Goal: Task Accomplishment & Management: Complete application form

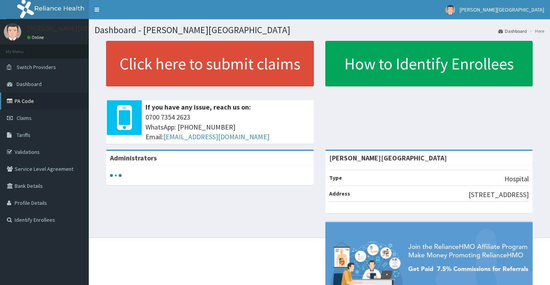
click at [25, 104] on link "PA Code" at bounding box center [44, 101] width 89 height 17
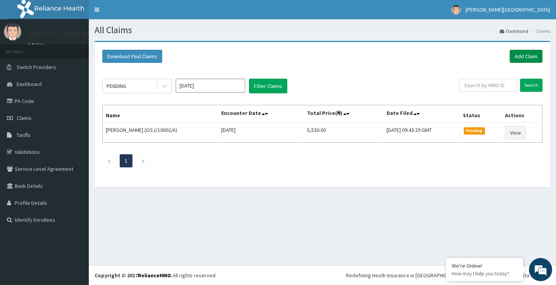
click at [522, 59] on link "Add Claim" at bounding box center [526, 56] width 33 height 13
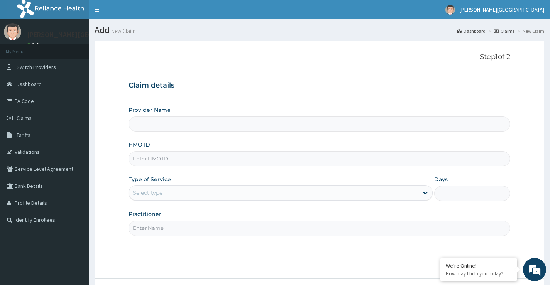
type input "[PERSON_NAME][GEOGRAPHIC_DATA]"
click at [217, 166] on input "HMO ID" at bounding box center [320, 158] width 382 height 15
type input "TFE/11304/A"
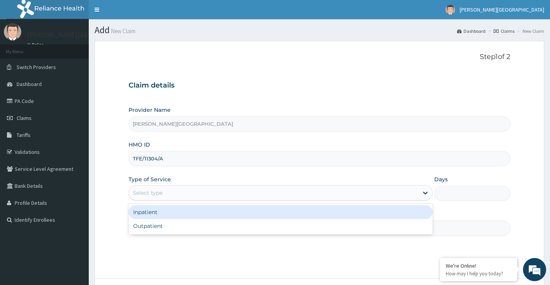
click at [168, 191] on div "Select type" at bounding box center [273, 193] width 289 height 12
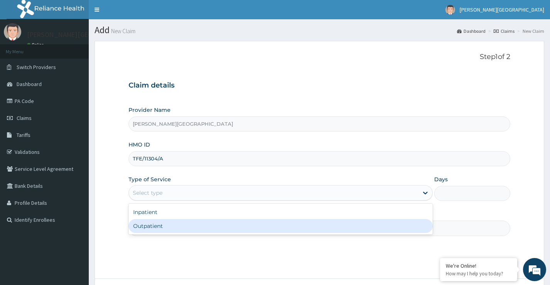
click at [150, 226] on div "Outpatient" at bounding box center [281, 226] width 304 height 14
type input "1"
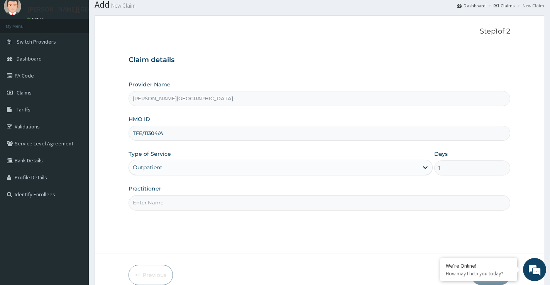
scroll to position [39, 0]
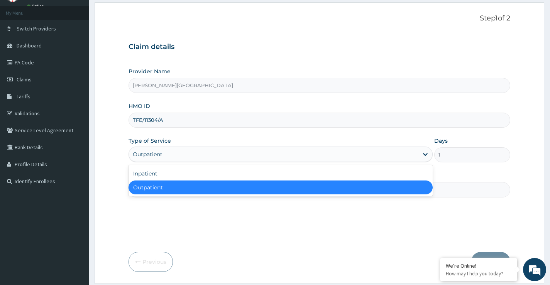
click at [198, 154] on div "Outpatient" at bounding box center [273, 154] width 289 height 12
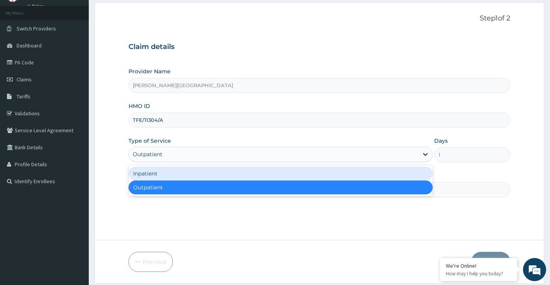
click at [162, 171] on div "Inpatient" at bounding box center [281, 174] width 304 height 14
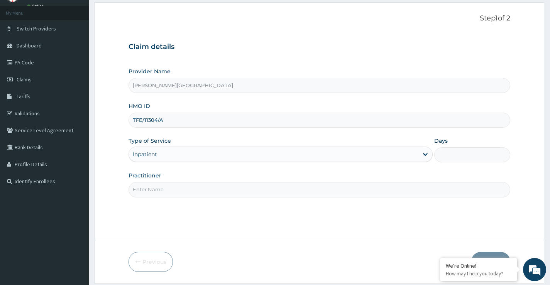
click at [450, 159] on input "Days" at bounding box center [472, 154] width 76 height 15
type input "2"
click at [212, 187] on input "Practitioner" at bounding box center [320, 189] width 382 height 15
type input "[PERSON_NAME]"
click at [321, 227] on div "Step 1 of 2 Claim details Provider Name Coxwell Hospital HMO ID TFE/11304/A Typ…" at bounding box center [320, 121] width 382 height 214
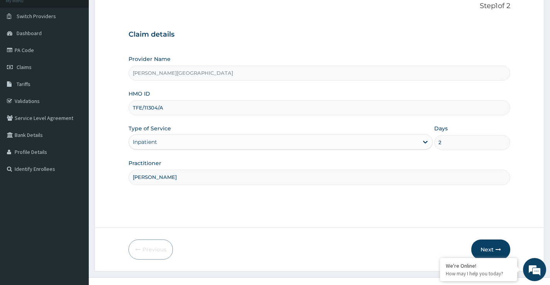
scroll to position [63, 0]
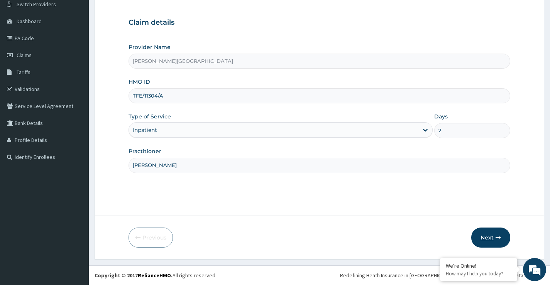
click at [486, 235] on button "Next" at bounding box center [490, 238] width 39 height 20
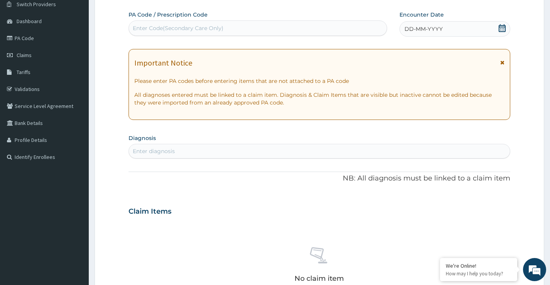
click at [178, 31] on div "Enter Code(Secondary Care Only)" at bounding box center [178, 28] width 91 height 8
type input "PA/9AD015"
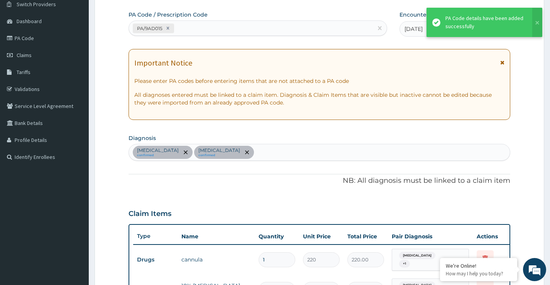
scroll to position [392, 0]
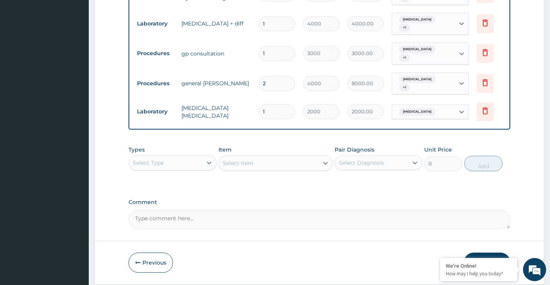
scroll to position [454, 0]
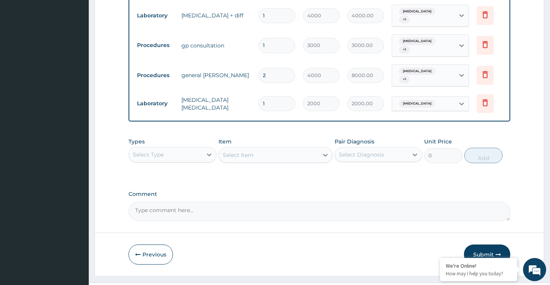
click at [496, 252] on icon "button" at bounding box center [498, 254] width 5 height 5
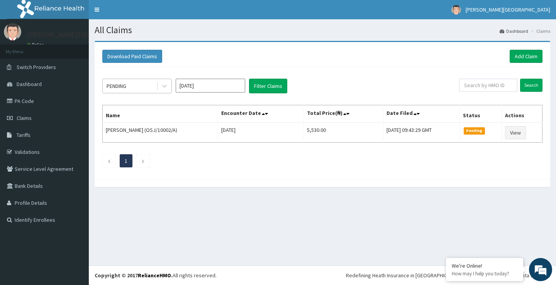
click at [149, 88] on div "PENDING" at bounding box center [130, 86] width 54 height 12
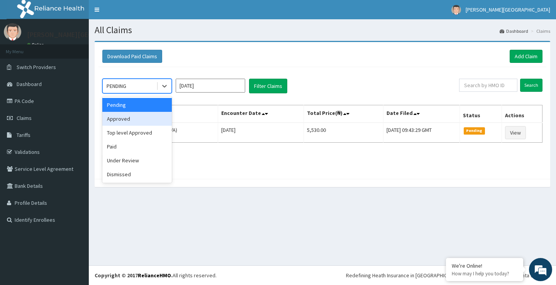
click at [137, 120] on div "Approved" at bounding box center [136, 119] width 69 height 14
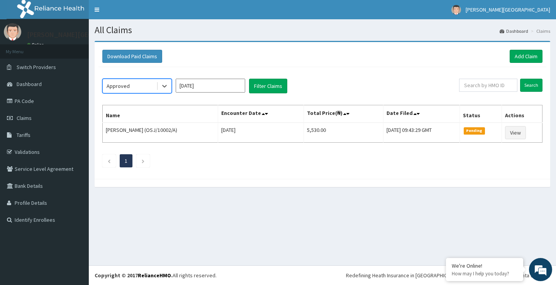
click at [267, 78] on div "option Approved, selected. Select is focused ,type to refine list, press Down t…" at bounding box center [322, 121] width 448 height 108
click at [271, 85] on button "Filter Claims" at bounding box center [268, 86] width 38 height 15
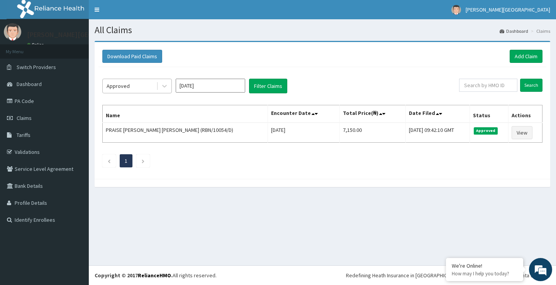
click at [133, 88] on div "Approved" at bounding box center [130, 86] width 54 height 12
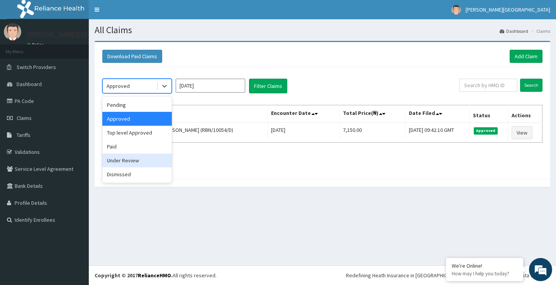
drag, startPoint x: 127, startPoint y: 164, endPoint x: 154, endPoint y: 148, distance: 31.5
click at [127, 164] on div "Under Review" at bounding box center [136, 161] width 69 height 14
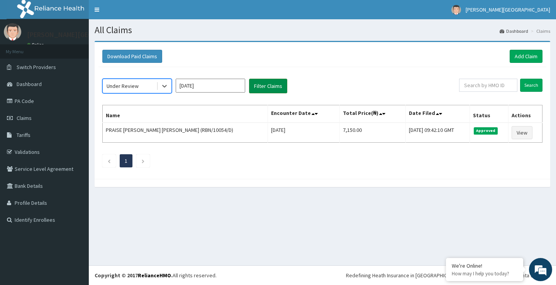
click at [267, 86] on button "Filter Claims" at bounding box center [268, 86] width 38 height 15
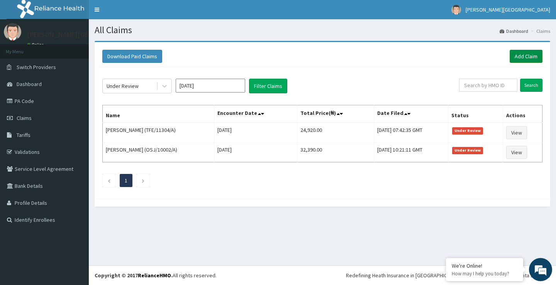
click at [515, 58] on link "Add Claim" at bounding box center [526, 56] width 33 height 13
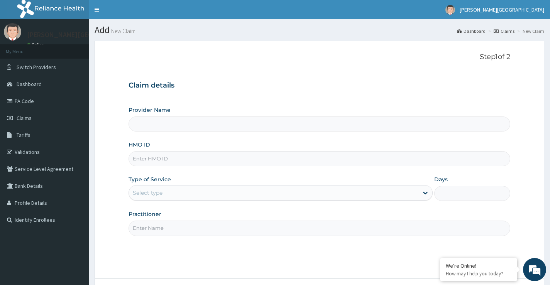
type input "[PERSON_NAME][GEOGRAPHIC_DATA]"
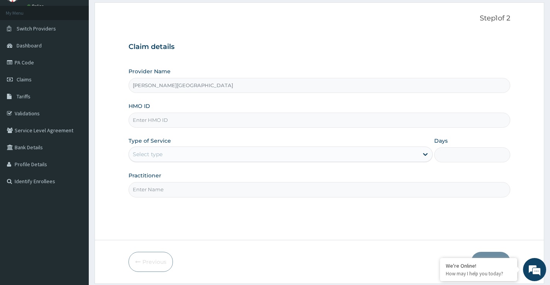
click at [184, 118] on input "HMO ID" at bounding box center [320, 120] width 382 height 15
type input "WML/10045/A"
drag, startPoint x: 198, startPoint y: 183, endPoint x: 219, endPoint y: 188, distance: 22.0
click at [198, 185] on input "Practitioner" at bounding box center [320, 189] width 382 height 15
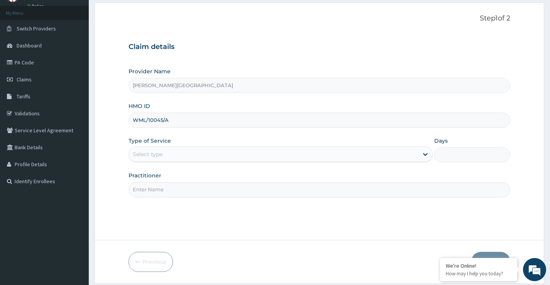
scroll to position [63, 0]
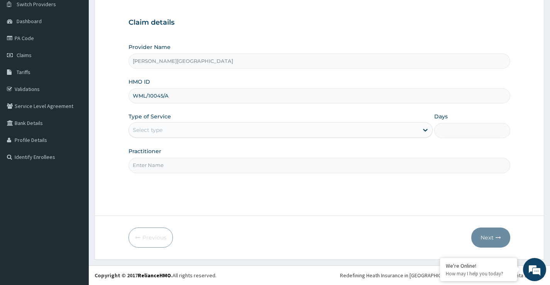
click at [214, 129] on div "Select type" at bounding box center [273, 130] width 289 height 12
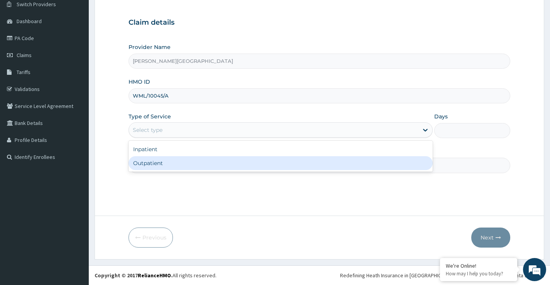
click at [169, 166] on div "Outpatient" at bounding box center [281, 163] width 304 height 14
type input "1"
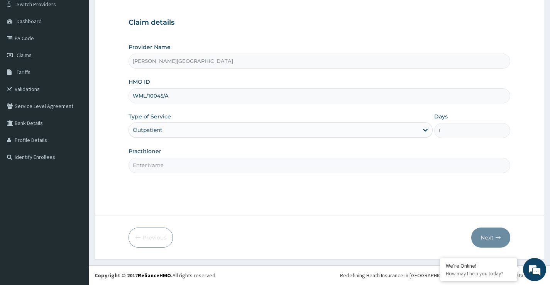
click at [179, 168] on input "Practitioner" at bounding box center [320, 165] width 382 height 15
type input "DR OPARA"
click at [475, 236] on button "Next" at bounding box center [490, 238] width 39 height 20
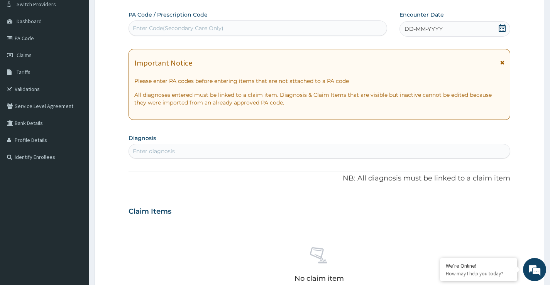
click at [150, 29] on div "Enter Code(Secondary Care Only)" at bounding box center [178, 28] width 91 height 8
type input "PA/219E34"
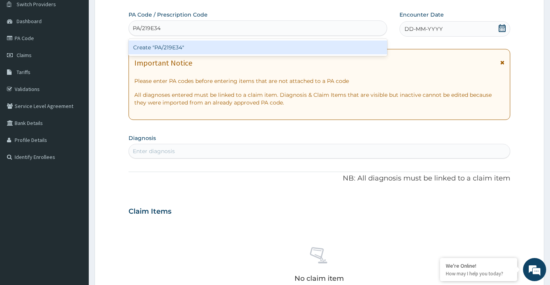
click at [173, 51] on div "Create "PA/219E34"" at bounding box center [258, 48] width 259 height 14
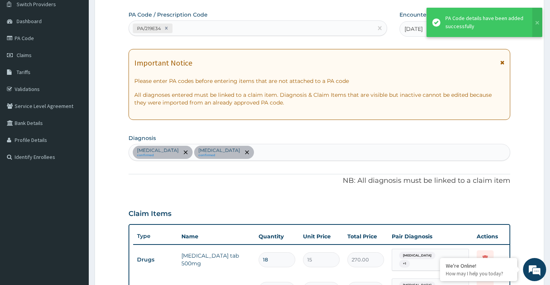
scroll to position [285, 0]
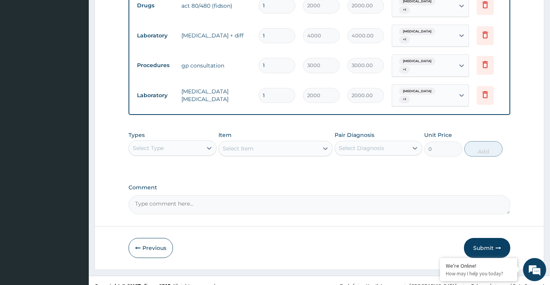
drag, startPoint x: 492, startPoint y: 236, endPoint x: 476, endPoint y: 235, distance: 15.8
click at [491, 238] on button "Submit" at bounding box center [487, 248] width 46 height 20
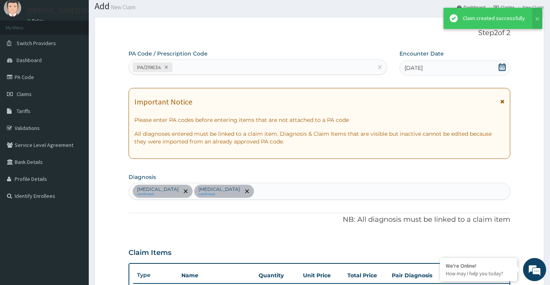
scroll to position [347, 0]
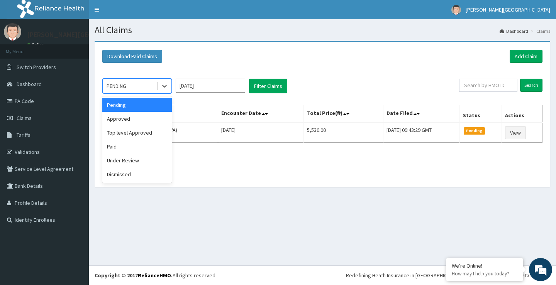
click at [132, 87] on div "PENDING" at bounding box center [130, 86] width 54 height 12
click at [132, 120] on div "Approved" at bounding box center [136, 119] width 69 height 14
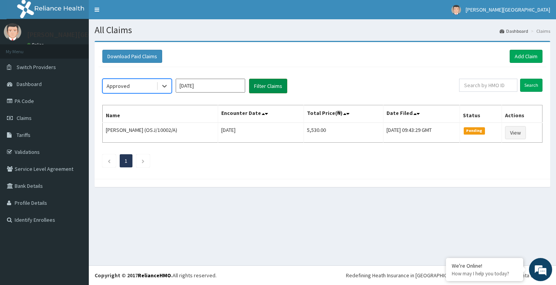
click at [271, 86] on button "Filter Claims" at bounding box center [268, 86] width 38 height 15
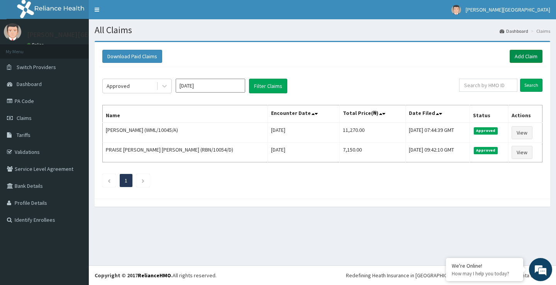
drag, startPoint x: 529, startPoint y: 55, endPoint x: 499, endPoint y: 54, distance: 29.7
click at [529, 55] on link "Add Claim" at bounding box center [526, 56] width 33 height 13
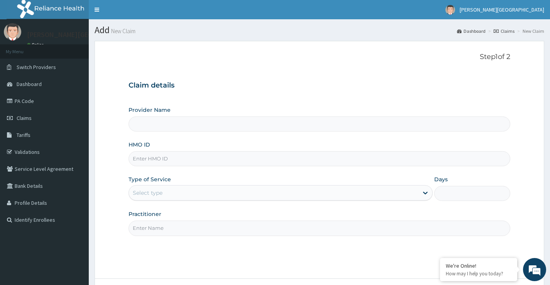
type input "[PERSON_NAME][GEOGRAPHIC_DATA]"
click at [194, 160] on input "HMO ID" at bounding box center [320, 158] width 382 height 15
type input "WML/10045/B"
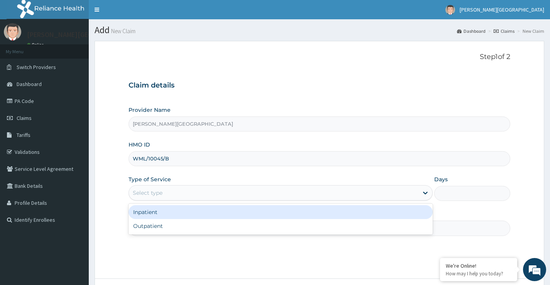
click at [186, 196] on div "Select type" at bounding box center [273, 193] width 289 height 12
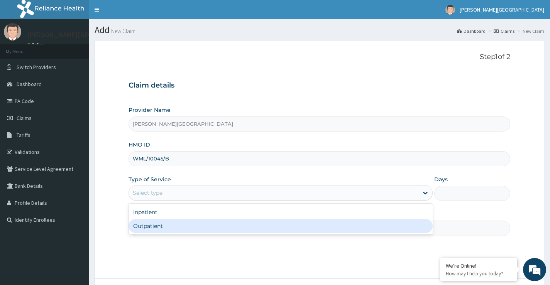
drag, startPoint x: 143, startPoint y: 226, endPoint x: 190, endPoint y: 215, distance: 48.4
click at [144, 226] on div "Outpatient" at bounding box center [281, 226] width 304 height 14
type input "1"
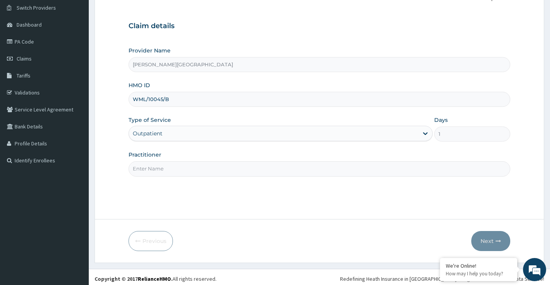
scroll to position [63, 0]
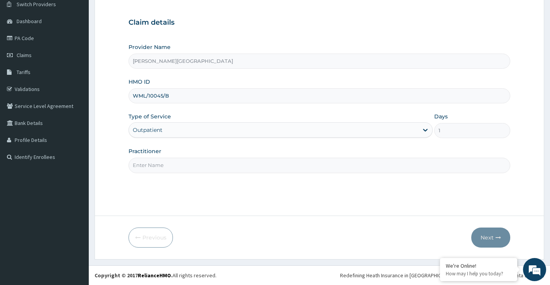
click at [181, 165] on input "Practitioner" at bounding box center [320, 165] width 382 height 15
type input "[PERSON_NAME]"
click at [484, 241] on button "Next" at bounding box center [490, 238] width 39 height 20
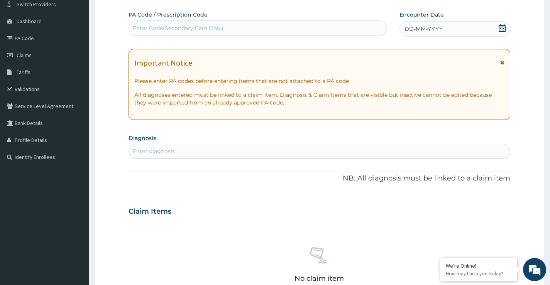
click at [237, 25] on div "Enter Code(Secondary Care Only)" at bounding box center [258, 28] width 258 height 12
type input "PA/BBAD8F"
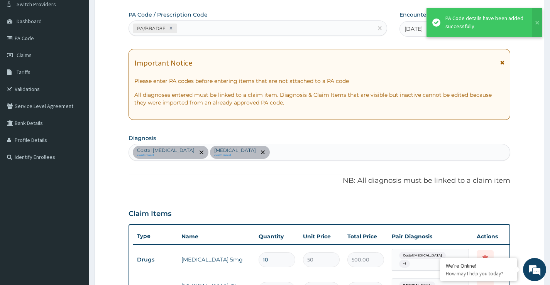
scroll to position [259, 0]
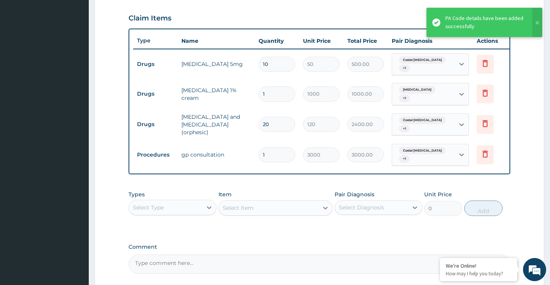
click at [269, 187] on div "Types Select Type Item Select Item Pair Diagnosis Select Diagnosis Unit Price 0…" at bounding box center [320, 203] width 382 height 33
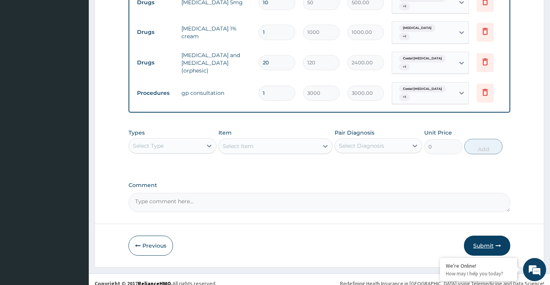
click at [483, 236] on button "Submit" at bounding box center [487, 246] width 46 height 20
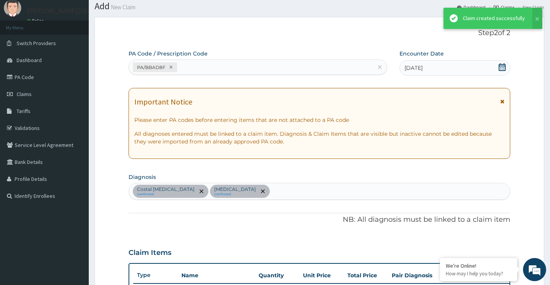
scroll to position [320, 0]
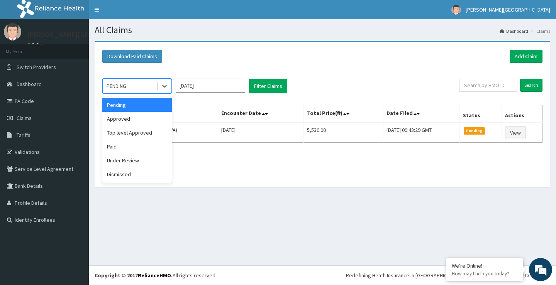
click at [142, 86] on div "PENDING" at bounding box center [130, 86] width 54 height 12
click at [146, 122] on div "Approved" at bounding box center [136, 119] width 69 height 14
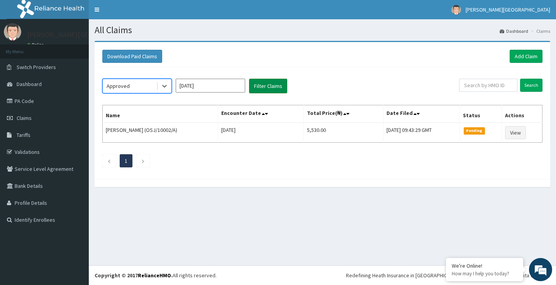
click at [260, 86] on button "Filter Claims" at bounding box center [268, 86] width 38 height 15
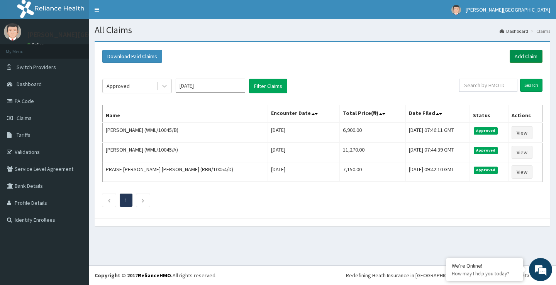
click at [526, 52] on link "Add Claim" at bounding box center [526, 56] width 33 height 13
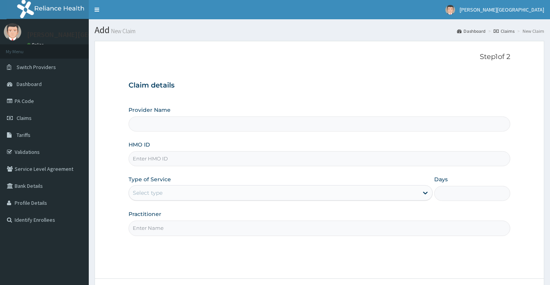
click at [189, 160] on input "HMO ID" at bounding box center [320, 158] width 382 height 15
type input "RI"
type input "[PERSON_NAME][GEOGRAPHIC_DATA]"
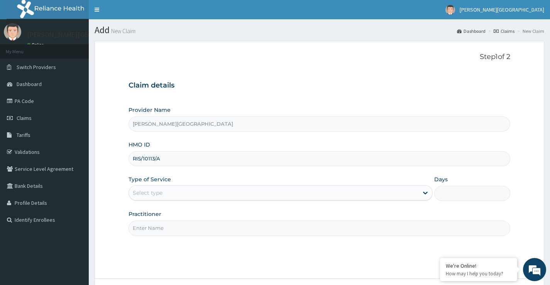
type input "RIS/10113/A"
click at [190, 200] on div "Select type" at bounding box center [281, 192] width 304 height 15
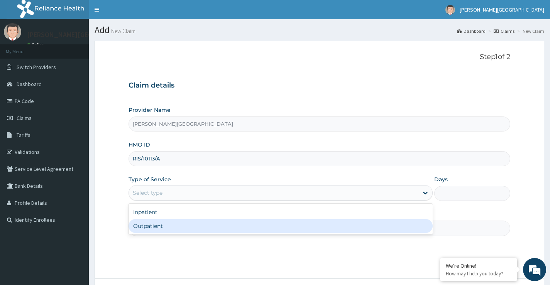
click at [164, 223] on div "Outpatient" at bounding box center [281, 226] width 304 height 14
type input "1"
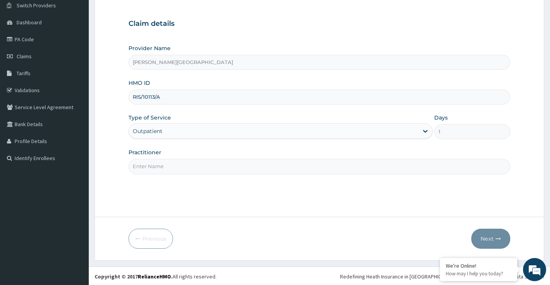
scroll to position [63, 0]
click at [182, 167] on input "Practitioner" at bounding box center [320, 165] width 382 height 15
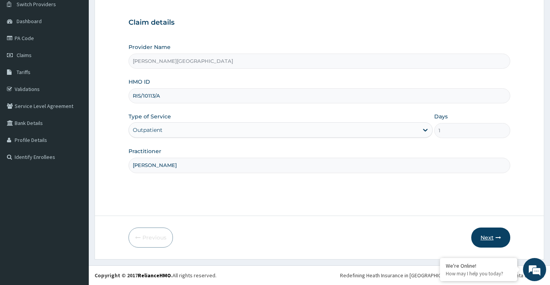
type input "[PERSON_NAME]"
click at [497, 235] on icon "button" at bounding box center [498, 237] width 5 height 5
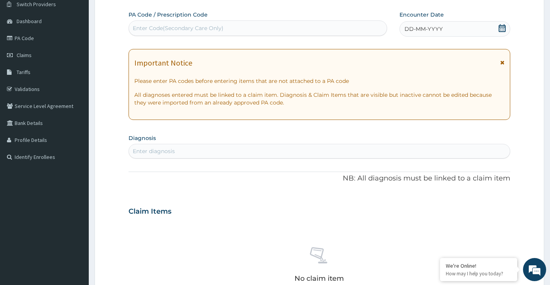
click at [243, 29] on div "Enter Code(Secondary Care Only)" at bounding box center [258, 28] width 258 height 12
type input "PA/895315"
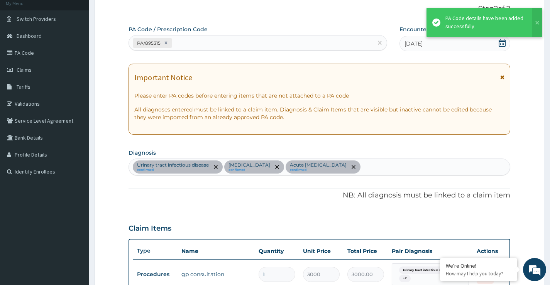
scroll to position [30, 0]
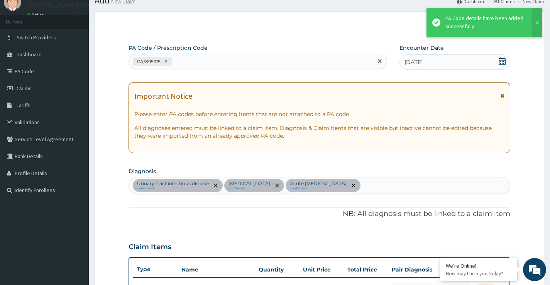
drag, startPoint x: 208, startPoint y: 66, endPoint x: 203, endPoint y: 63, distance: 5.7
click at [208, 65] on div "PA/895315" at bounding box center [251, 61] width 244 height 13
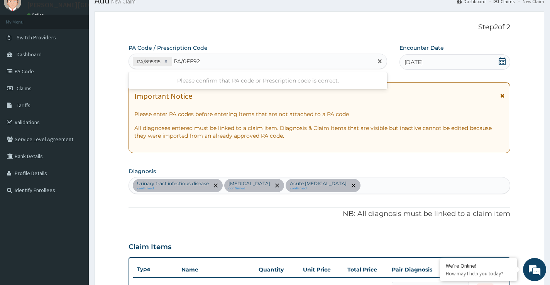
type input "PA/0FF923"
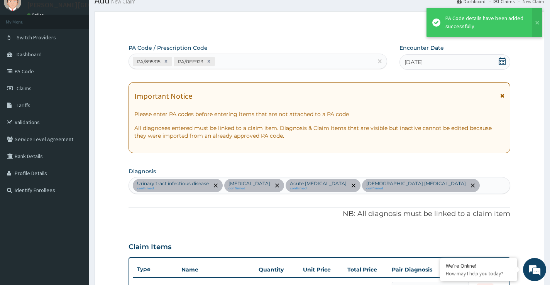
scroll to position [328, 0]
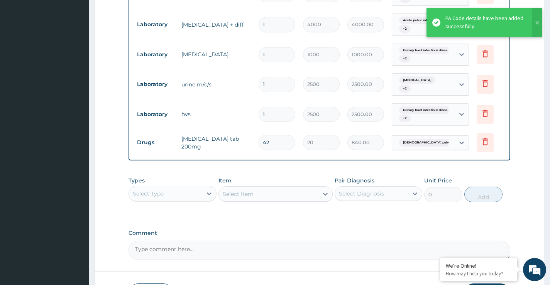
click at [273, 175] on div "PA Code / Prescription Code PA/895315 PA/0FF923 Encounter Date 12-08-2025 Impor…" at bounding box center [320, 3] width 382 height 515
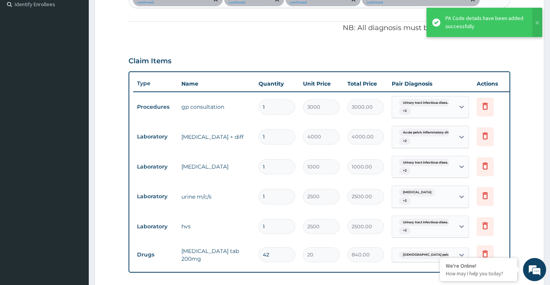
scroll to position [212, 0]
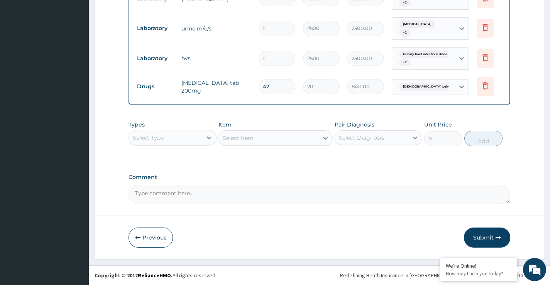
click at [485, 232] on button "Submit" at bounding box center [487, 238] width 46 height 20
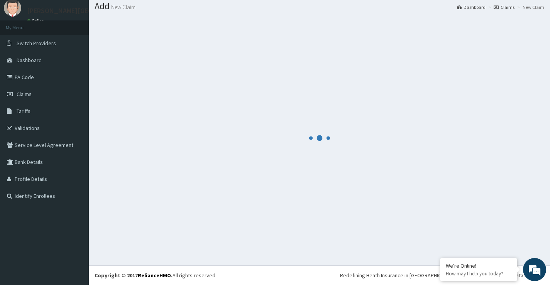
scroll to position [390, 0]
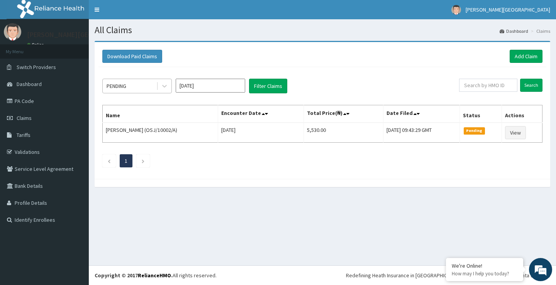
click at [139, 89] on div "PENDING" at bounding box center [130, 86] width 54 height 12
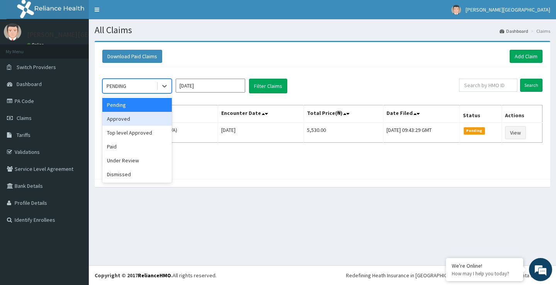
click at [139, 117] on div "Approved" at bounding box center [136, 119] width 69 height 14
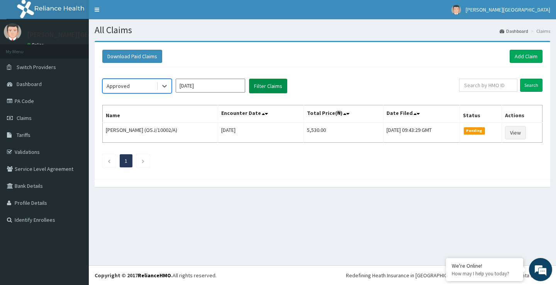
click at [258, 89] on button "Filter Claims" at bounding box center [268, 86] width 38 height 15
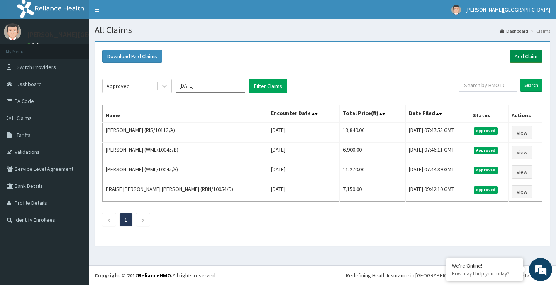
click at [520, 52] on link "Add Claim" at bounding box center [526, 56] width 33 height 13
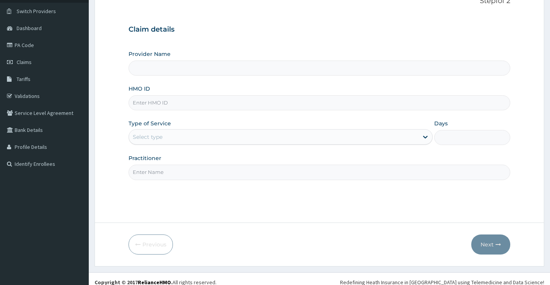
scroll to position [63, 0]
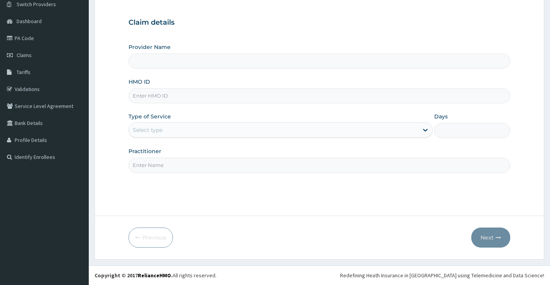
type input "[PERSON_NAME][GEOGRAPHIC_DATA]"
click at [210, 98] on input "HMO ID" at bounding box center [320, 95] width 382 height 15
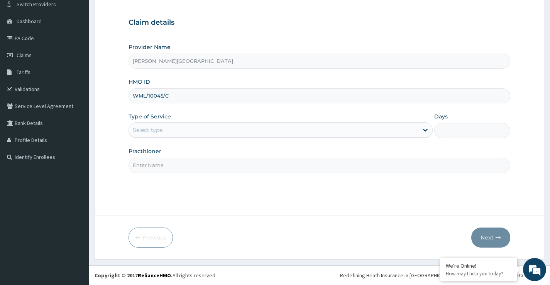
type input "WML/10045/C"
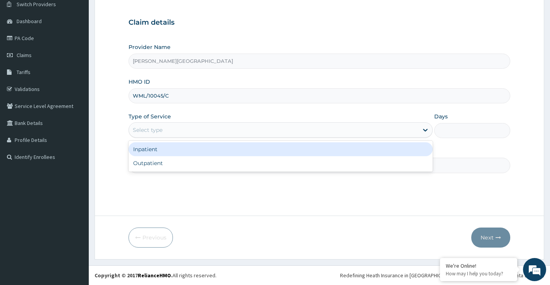
click at [168, 132] on div "Select type" at bounding box center [273, 130] width 289 height 12
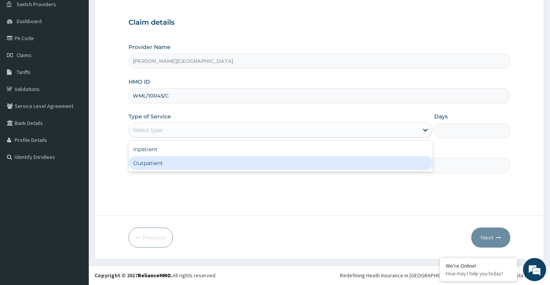
click at [155, 166] on div "Outpatient" at bounding box center [281, 163] width 304 height 14
type input "1"
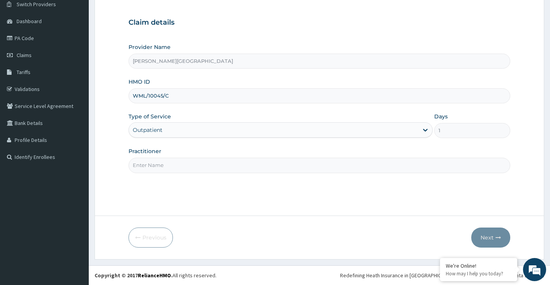
click at [155, 169] on input "Practitioner" at bounding box center [320, 165] width 382 height 15
type input "DR OPARA"
click at [496, 239] on icon "button" at bounding box center [498, 237] width 5 height 5
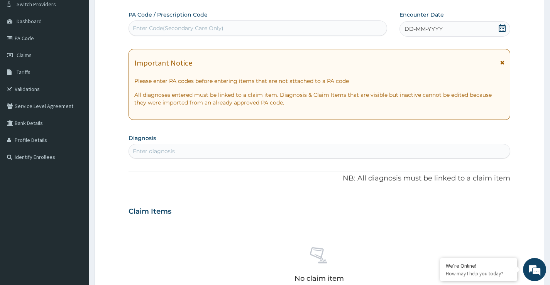
click at [204, 30] on div "Enter Code(Secondary Care Only)" at bounding box center [178, 28] width 91 height 8
type input "PA/2C55F8"
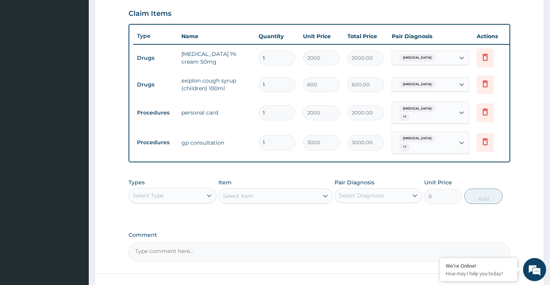
scroll to position [327, 0]
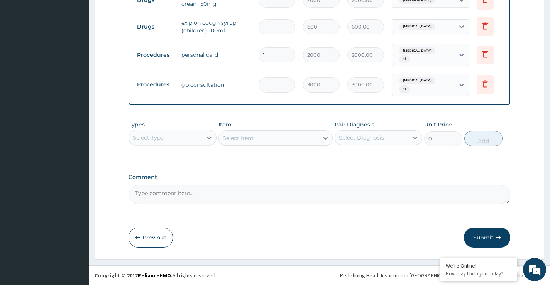
click at [489, 240] on button "Submit" at bounding box center [487, 238] width 46 height 20
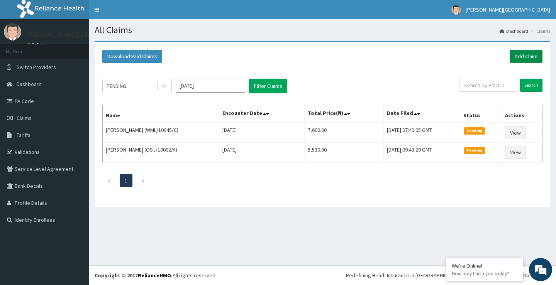
click at [523, 58] on link "Add Claim" at bounding box center [526, 56] width 33 height 13
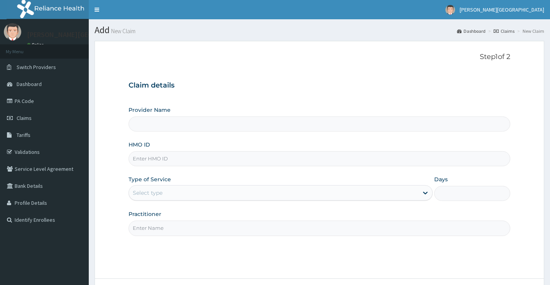
type input "[PERSON_NAME][GEOGRAPHIC_DATA]"
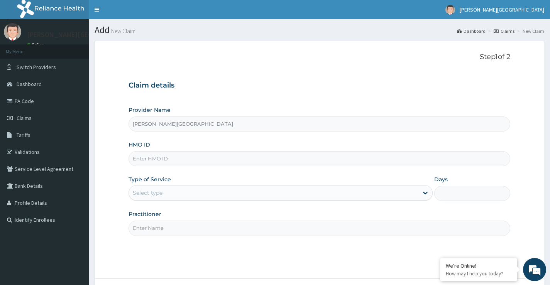
click at [177, 162] on input "HMO ID" at bounding box center [320, 158] width 382 height 15
type input "WML/10045/F"
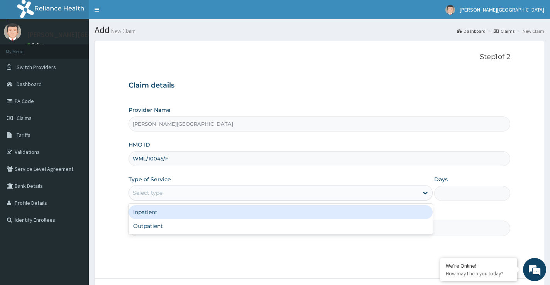
click at [151, 196] on div "Select type" at bounding box center [148, 193] width 30 height 8
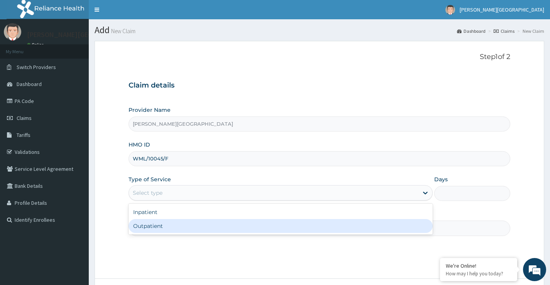
click at [156, 228] on div "Outpatient" at bounding box center [281, 226] width 304 height 14
type input "1"
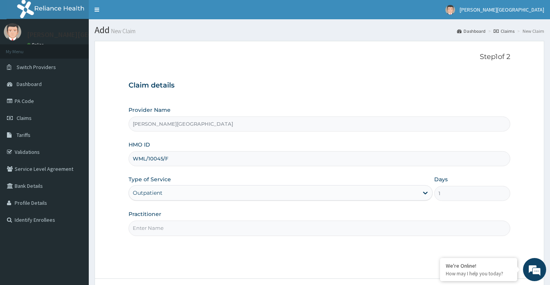
click at [261, 234] on input "Practitioner" at bounding box center [320, 228] width 382 height 15
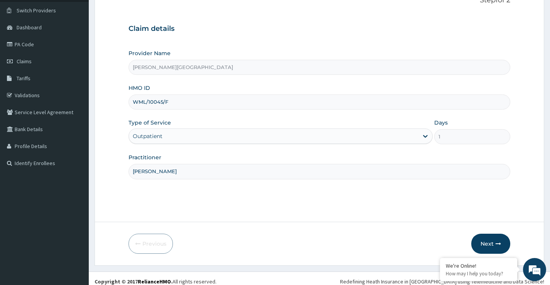
scroll to position [63, 0]
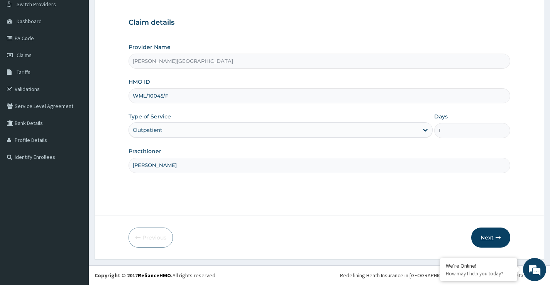
type input "DR OPARA"
click at [489, 239] on button "Next" at bounding box center [490, 238] width 39 height 20
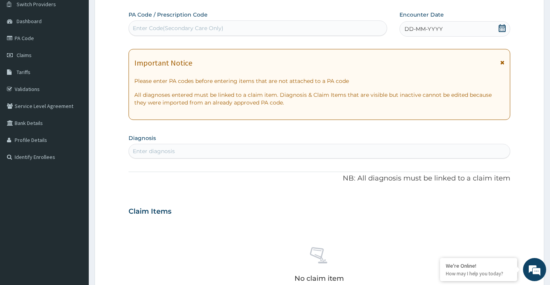
click at [200, 31] on div "Enter Code(Secondary Care Only)" at bounding box center [178, 28] width 91 height 8
type input "PA/B20F36"
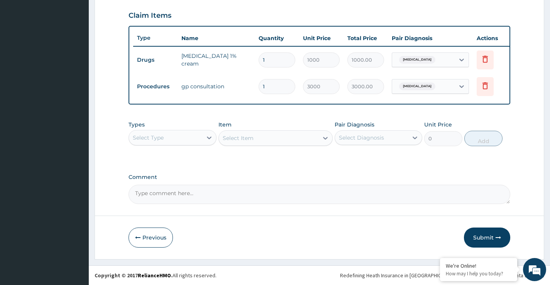
scroll to position [267, 0]
click at [499, 236] on icon "button" at bounding box center [498, 237] width 5 height 5
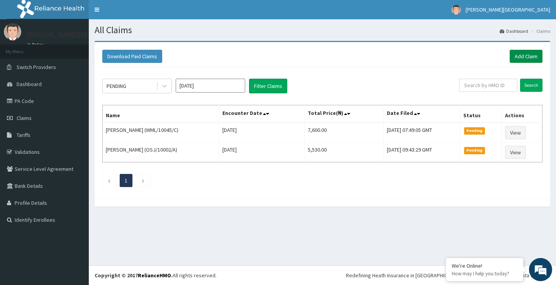
click at [529, 55] on link "Add Claim" at bounding box center [526, 56] width 33 height 13
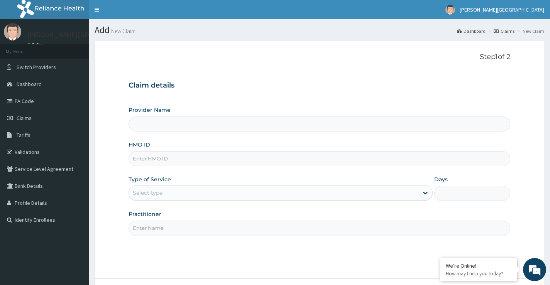
type input "[PERSON_NAME][GEOGRAPHIC_DATA]"
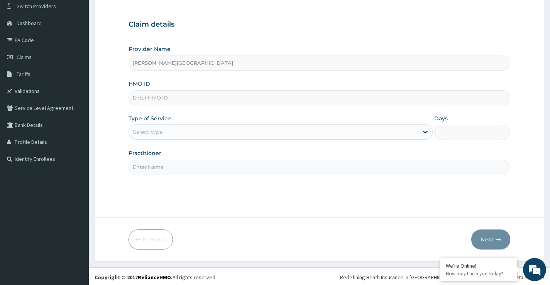
scroll to position [63, 0]
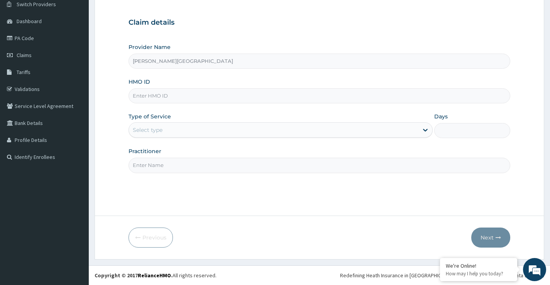
click at [226, 95] on input "HMO ID" at bounding box center [320, 95] width 382 height 15
type input "WML/10045/E"
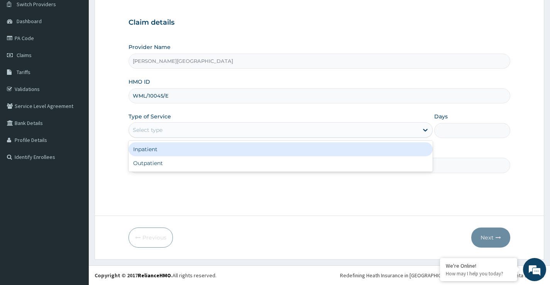
click at [145, 129] on div "Select type" at bounding box center [148, 130] width 30 height 8
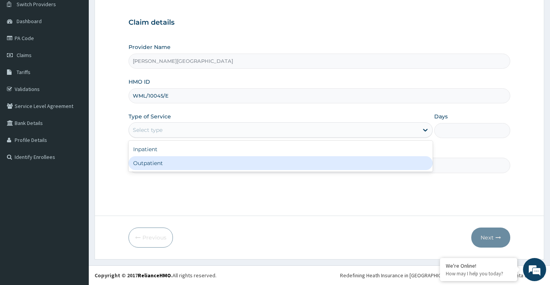
click at [160, 165] on div "Outpatient" at bounding box center [281, 163] width 304 height 14
type input "1"
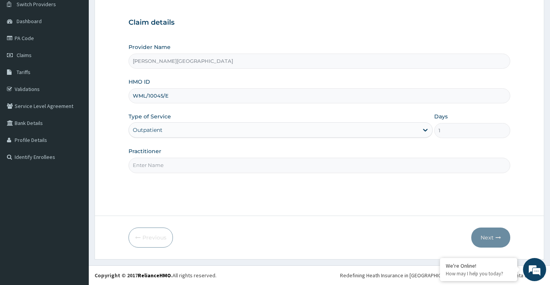
click at [160, 168] on input "Practitioner" at bounding box center [320, 165] width 382 height 15
type input "[PERSON_NAME]"
click at [497, 238] on icon "button" at bounding box center [498, 237] width 5 height 5
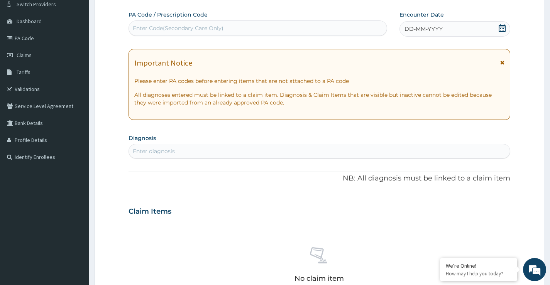
click at [195, 24] on div "Enter Code(Secondary Care Only)" at bounding box center [258, 28] width 258 height 12
type input "PA/460B8F"
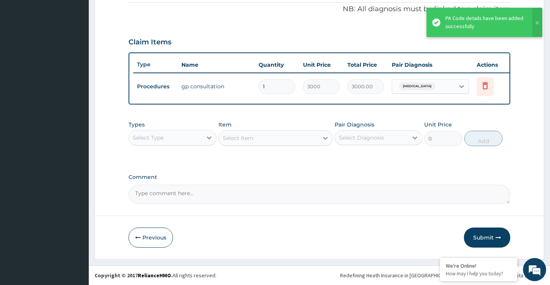
scroll to position [240, 0]
click at [503, 241] on button "Submit" at bounding box center [487, 238] width 46 height 20
